Goal: Task Accomplishment & Management: Manage account settings

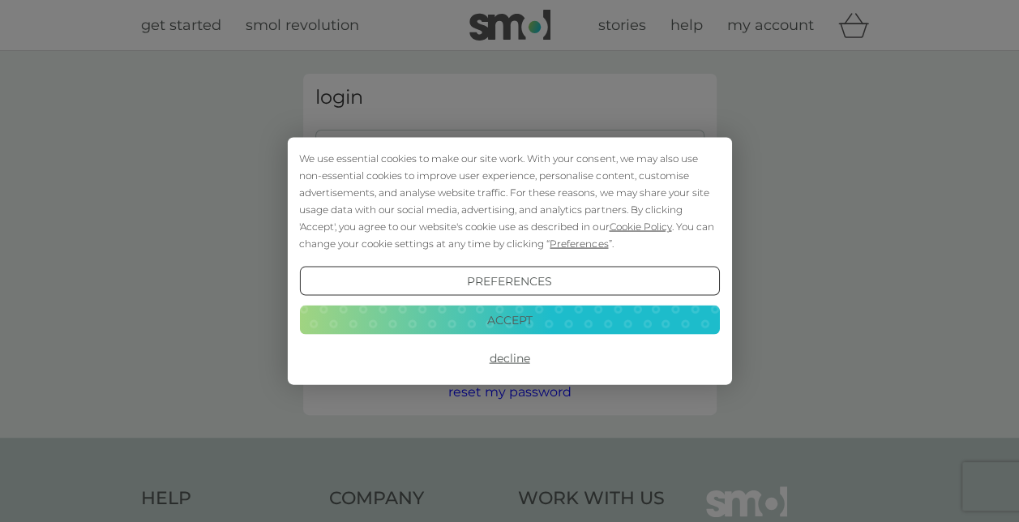
type input "klobrown1981@gmail.com"
click at [467, 321] on button "Accept" at bounding box center [509, 319] width 420 height 29
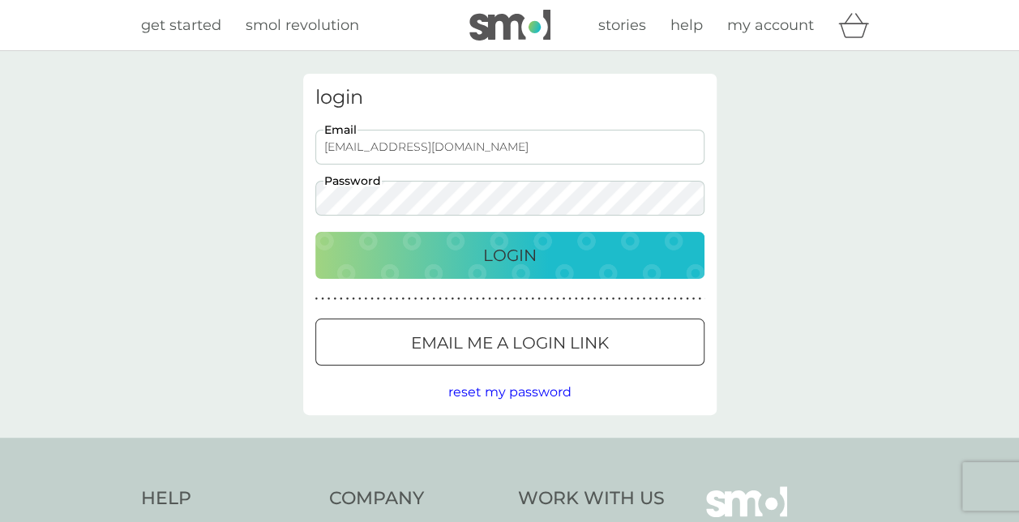
click at [510, 256] on p "Login" at bounding box center [510, 255] width 54 height 26
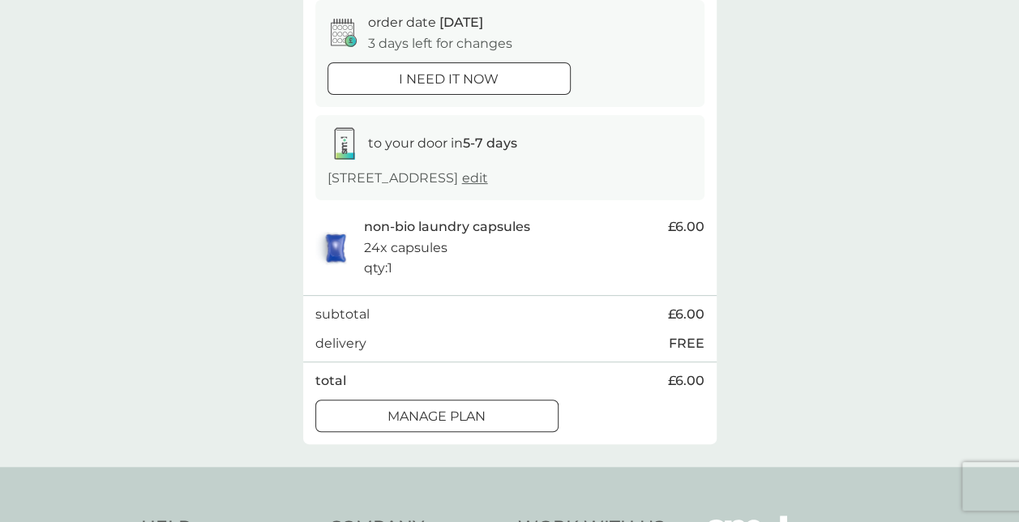
scroll to position [243, 0]
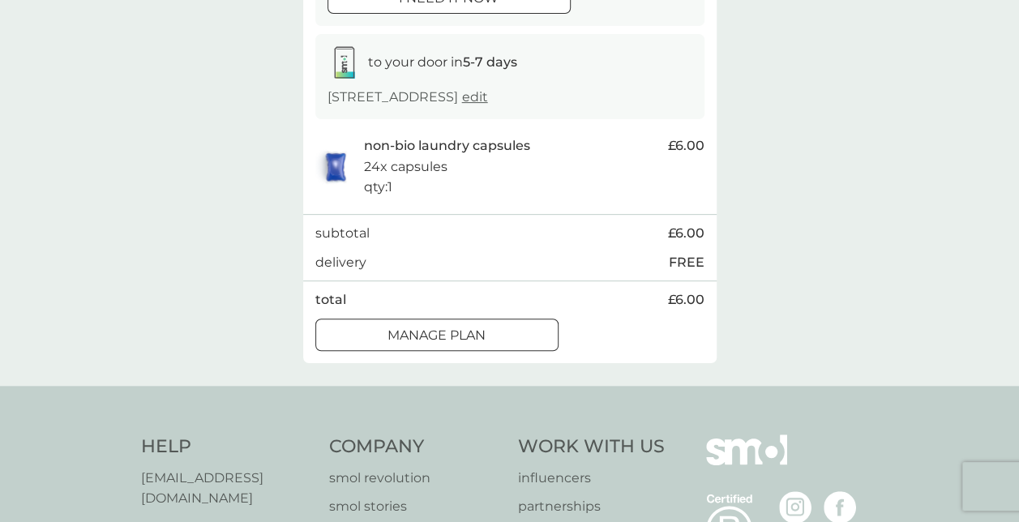
click at [405, 346] on p "Manage plan" at bounding box center [437, 335] width 98 height 21
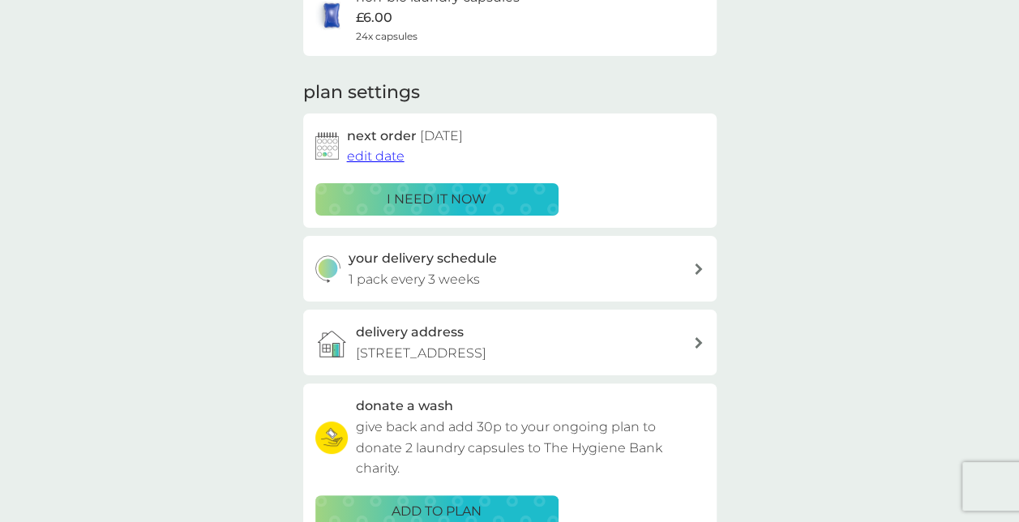
scroll to position [162, 0]
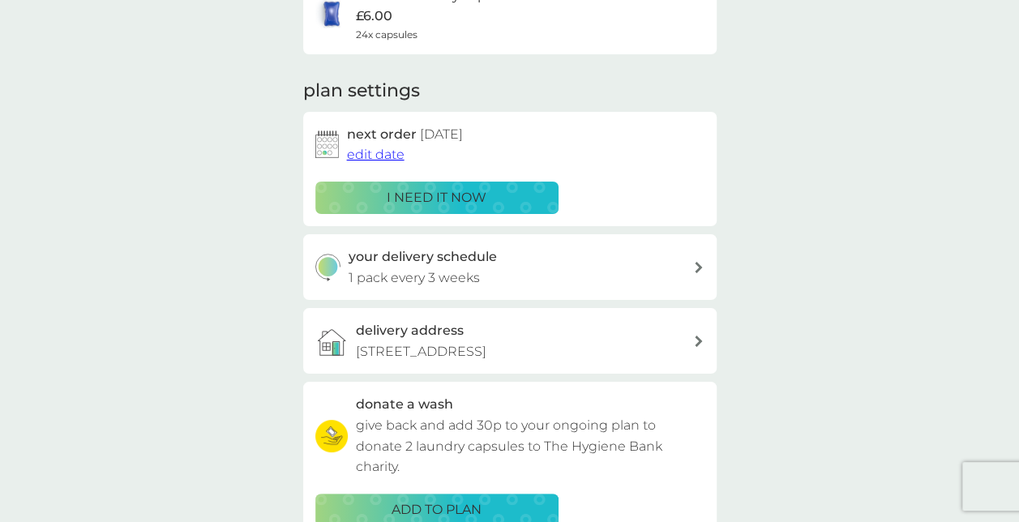
click at [381, 156] on span "edit date" at bounding box center [376, 154] width 58 height 15
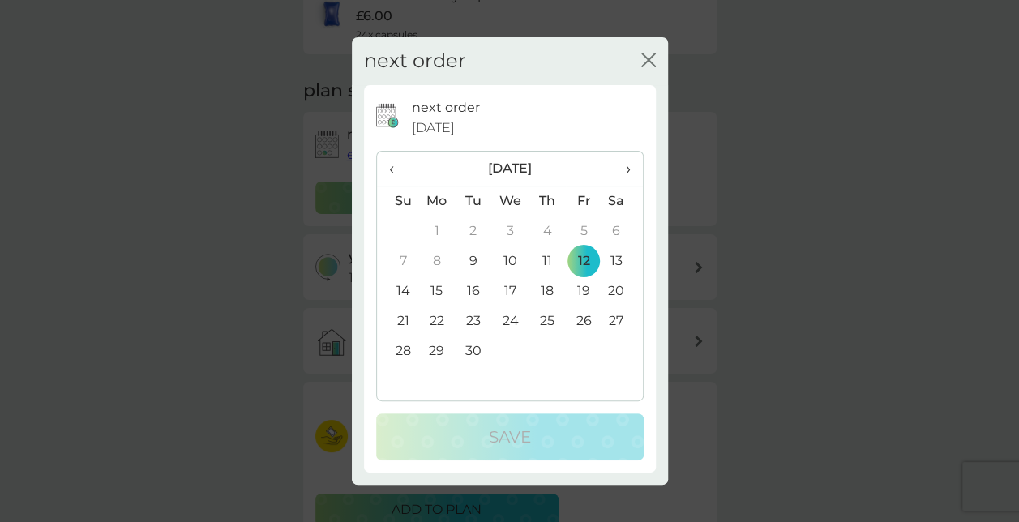
click at [626, 172] on span "›" at bounding box center [622, 169] width 16 height 34
click at [436, 322] on td "20" at bounding box center [436, 321] width 37 height 30
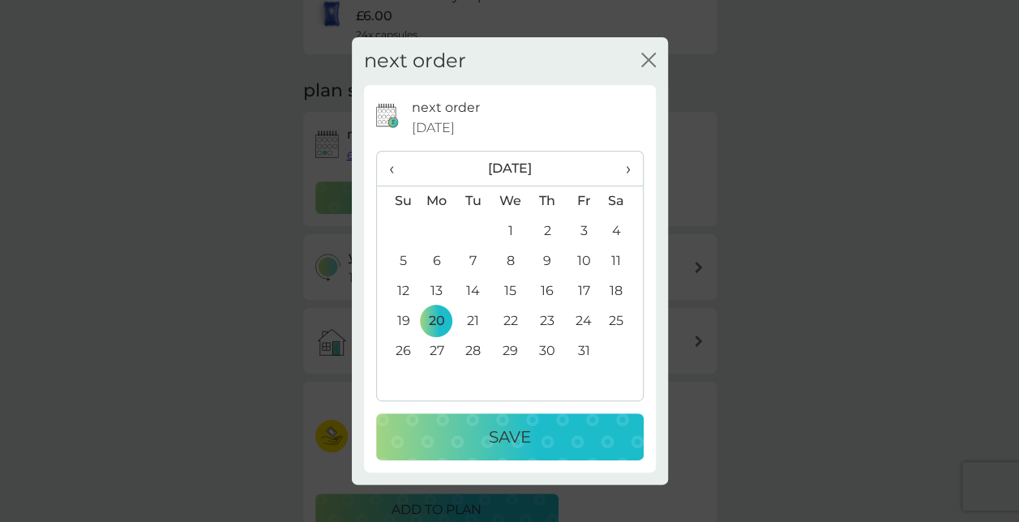
click at [511, 420] on button "Save" at bounding box center [510, 436] width 268 height 47
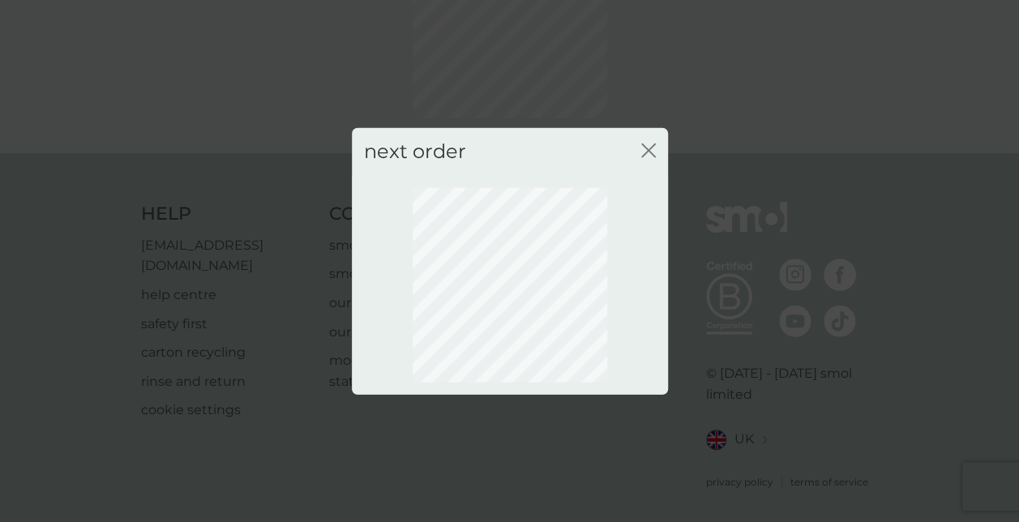
scroll to position [157, 0]
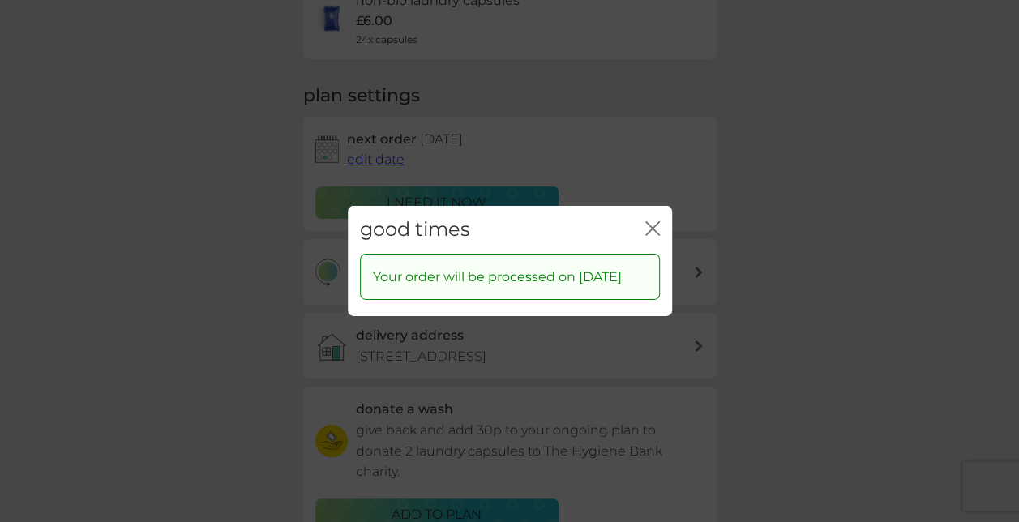
click at [654, 225] on icon "close" at bounding box center [652, 228] width 15 height 15
